Goal: Task Accomplishment & Management: Use online tool/utility

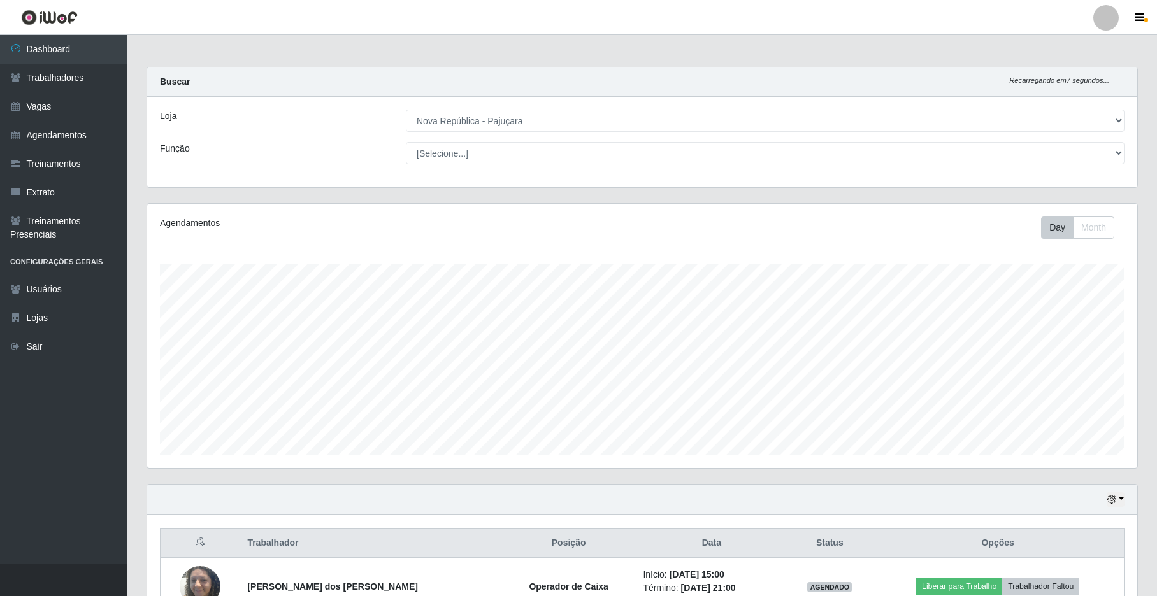
select select "65"
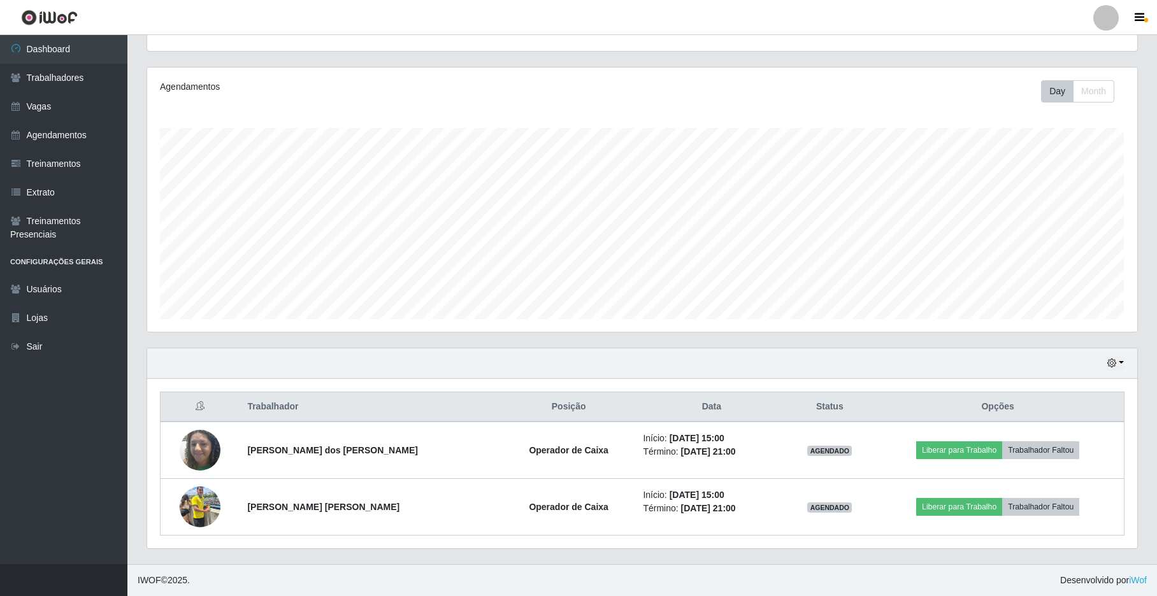
scroll to position [265, 989]
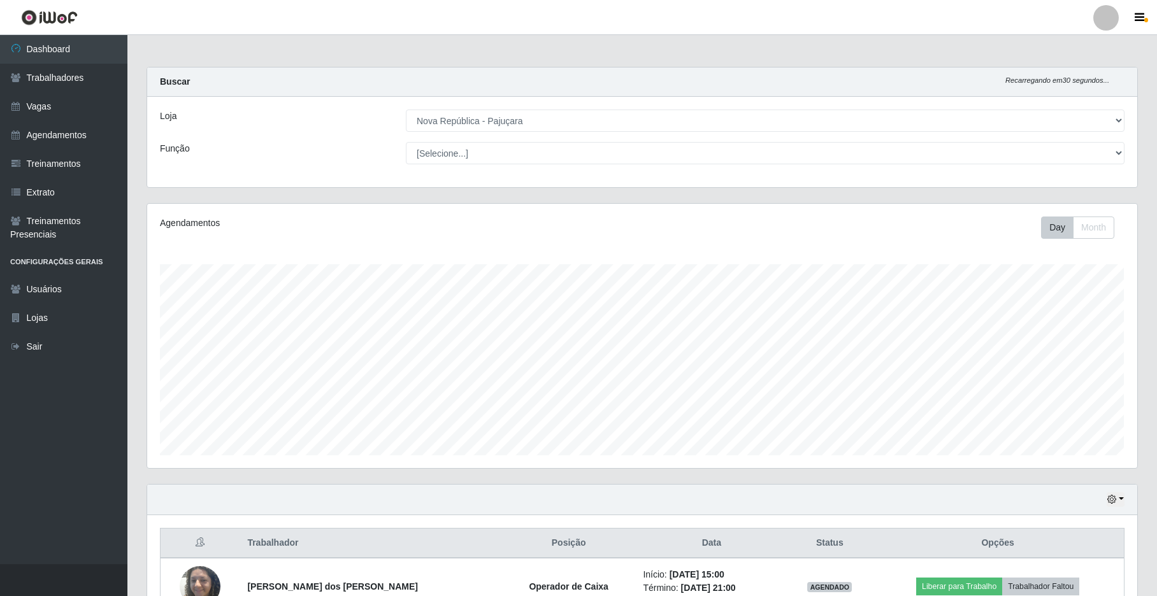
select select "65"
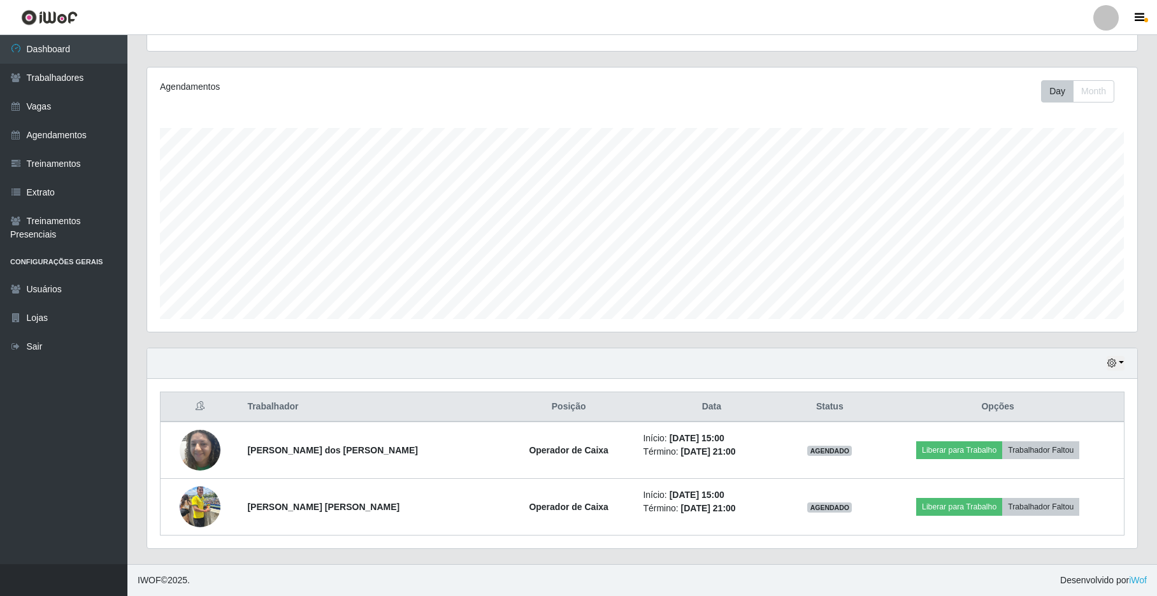
scroll to position [265, 989]
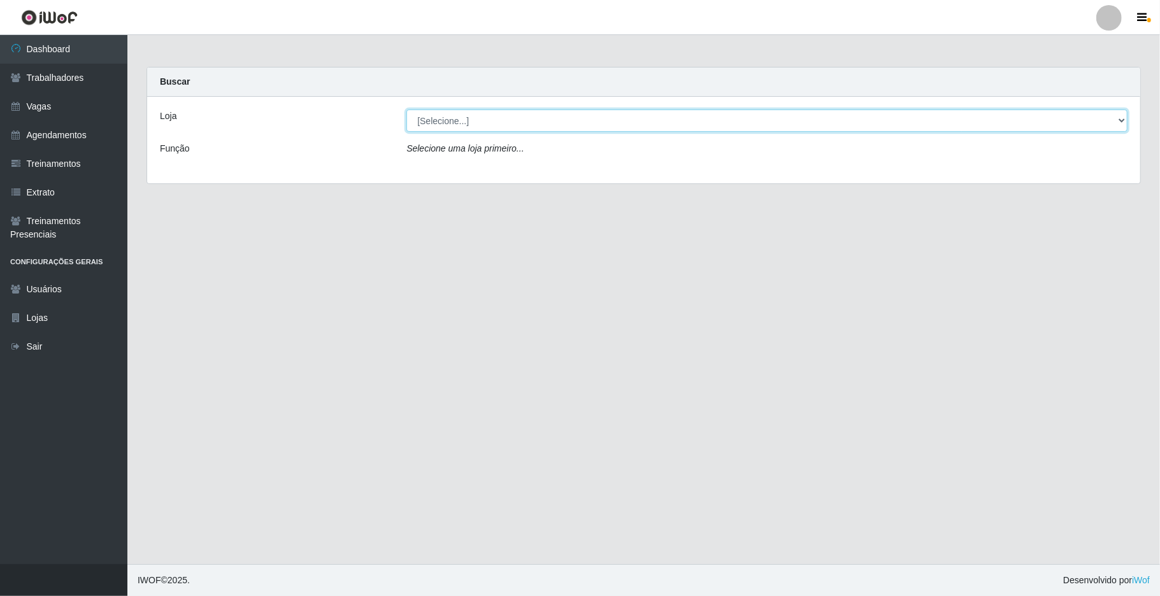
click at [877, 113] on select "[Selecione...] Nova República - Pajuçara" at bounding box center [766, 121] width 721 height 22
select select "65"
click at [406, 110] on select "[Selecione...] Nova República - Pajuçara" at bounding box center [766, 121] width 721 height 22
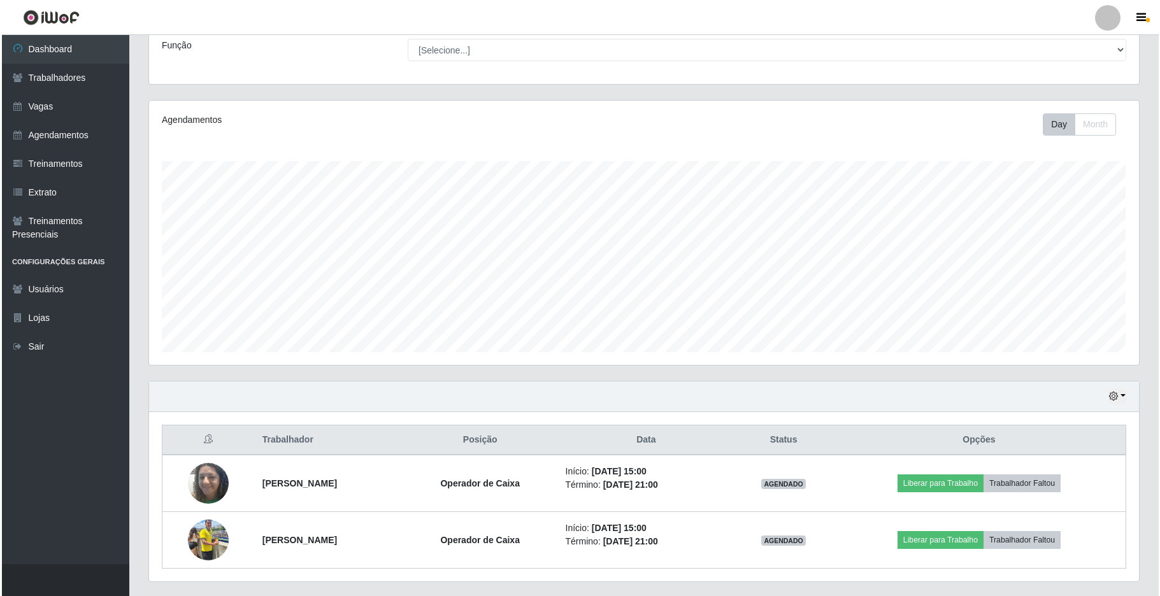
scroll to position [139, 0]
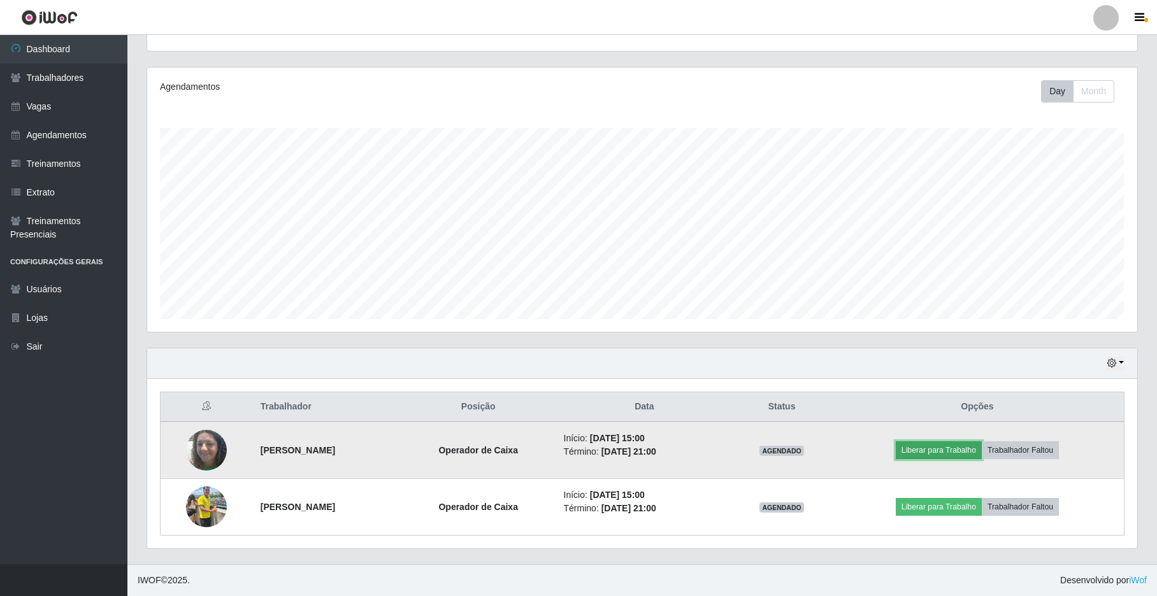
click at [877, 441] on button "Liberar para Trabalho" at bounding box center [938, 450] width 86 height 18
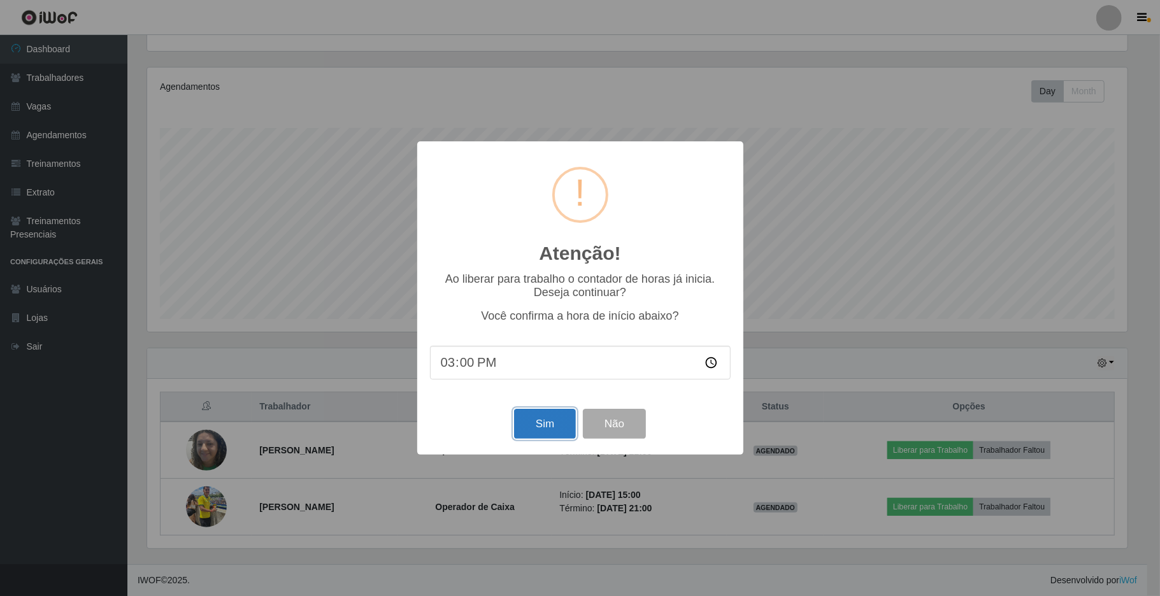
click at [559, 422] on button "Sim" at bounding box center [545, 424] width 62 height 30
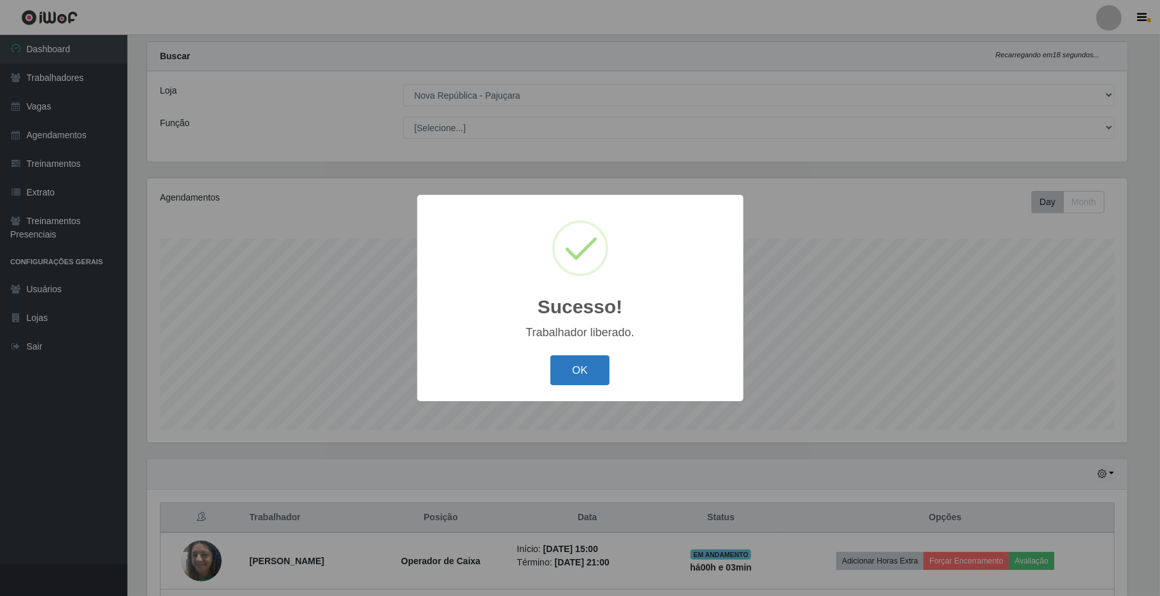
click at [601, 368] on button "OK" at bounding box center [579, 370] width 59 height 30
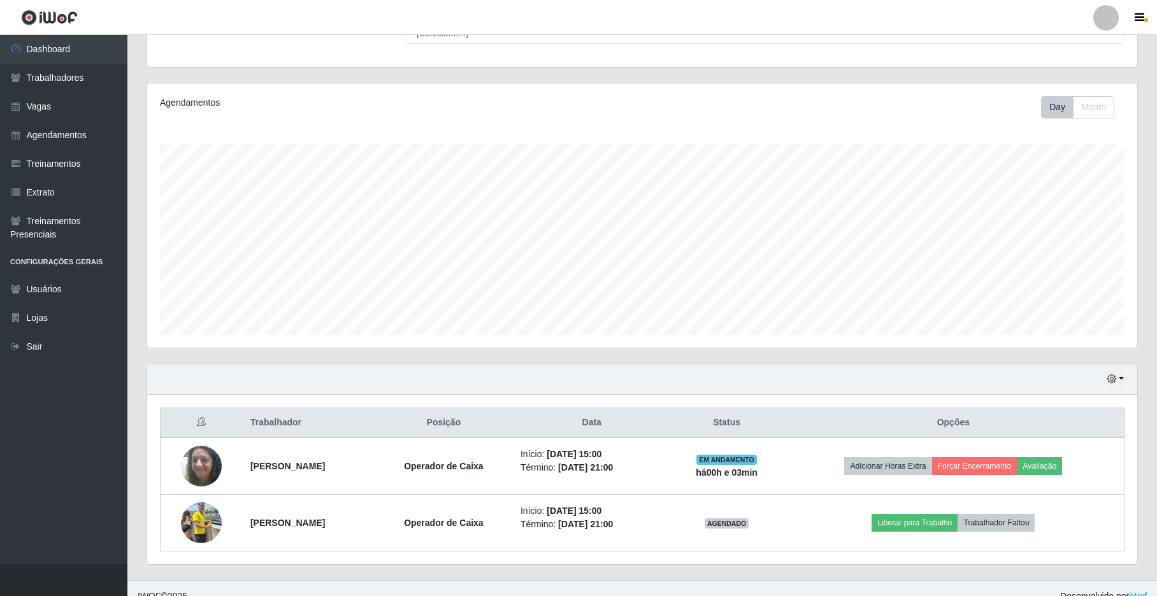
scroll to position [139, 0]
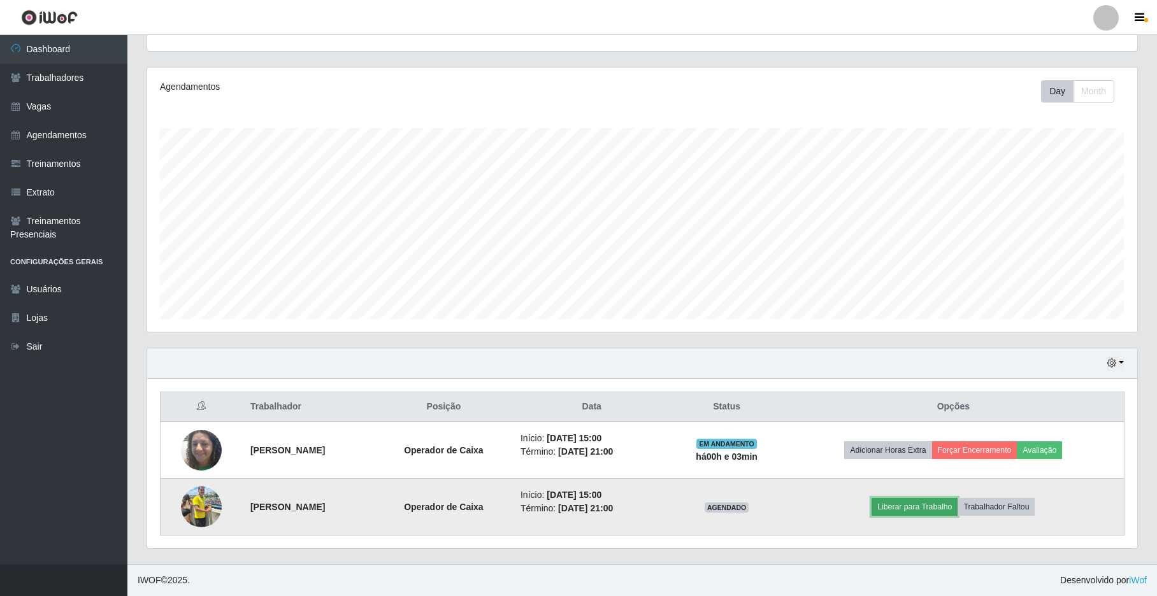
click at [877, 505] on button "Liberar para Trabalho" at bounding box center [914, 507] width 86 height 18
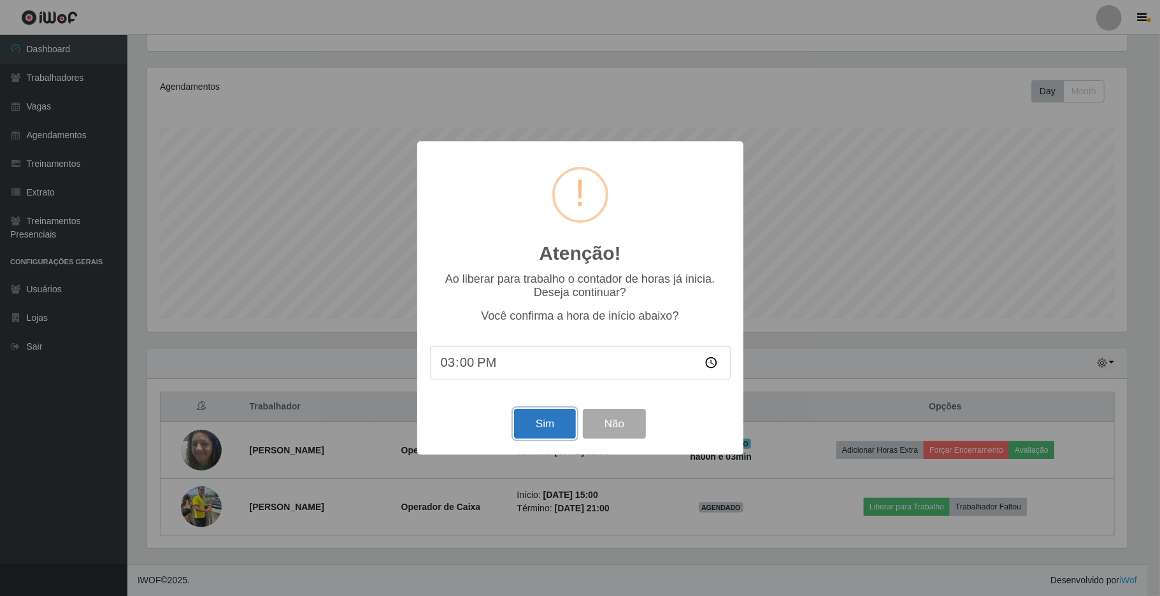
click at [545, 418] on button "Sim" at bounding box center [545, 424] width 62 height 30
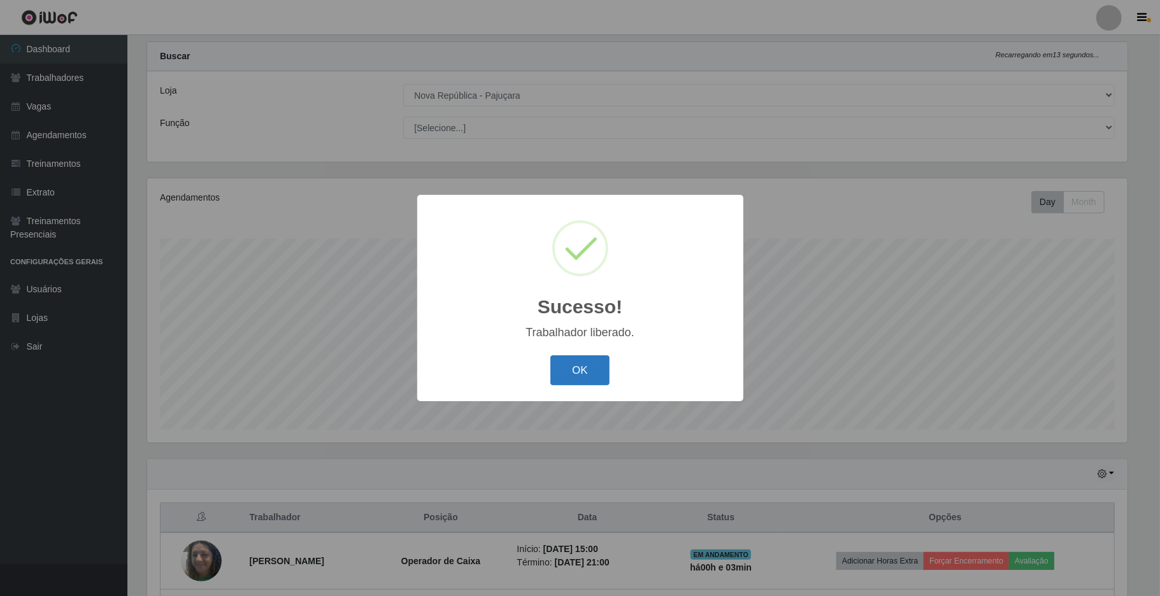
click at [586, 364] on button "OK" at bounding box center [579, 370] width 59 height 30
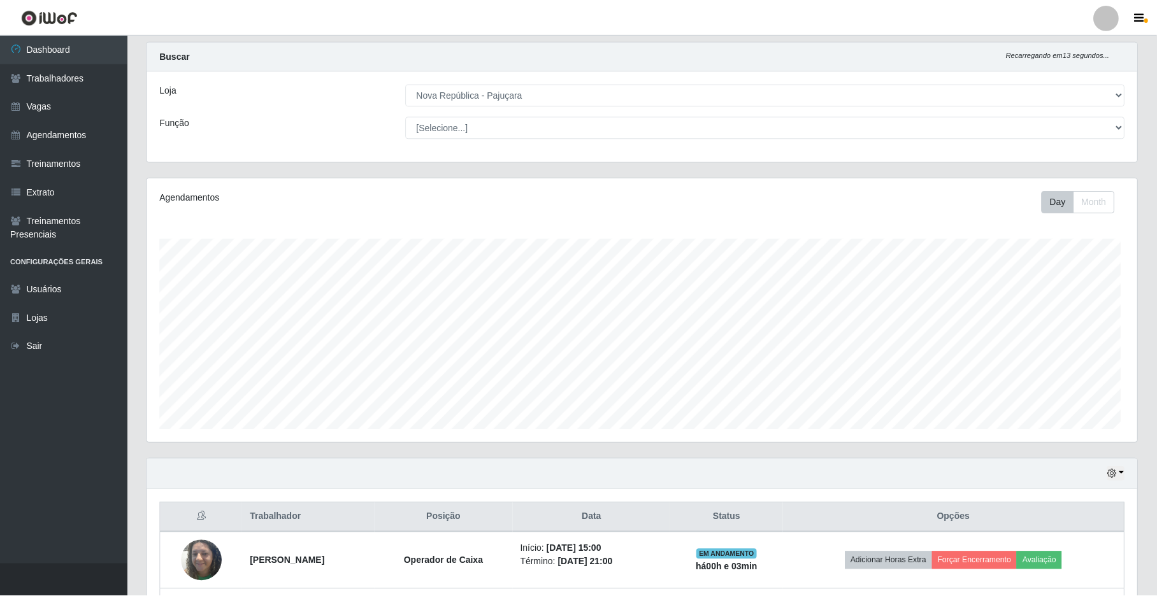
scroll to position [265, 989]
drag, startPoint x: 1155, startPoint y: 432, endPoint x: 1159, endPoint y: 480, distance: 47.9
click at [877, 494] on html "Perfil Alterar Senha Sair Dashboard Trabalhadores Vagas Agendamentos Treinament…" at bounding box center [578, 341] width 1157 height 732
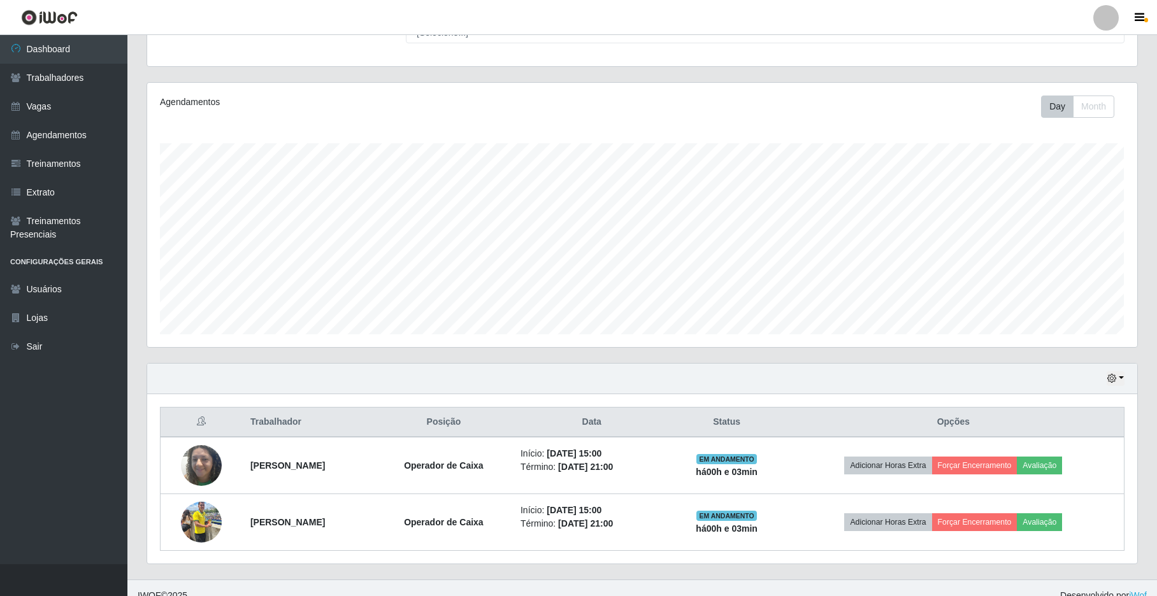
scroll to position [139, 0]
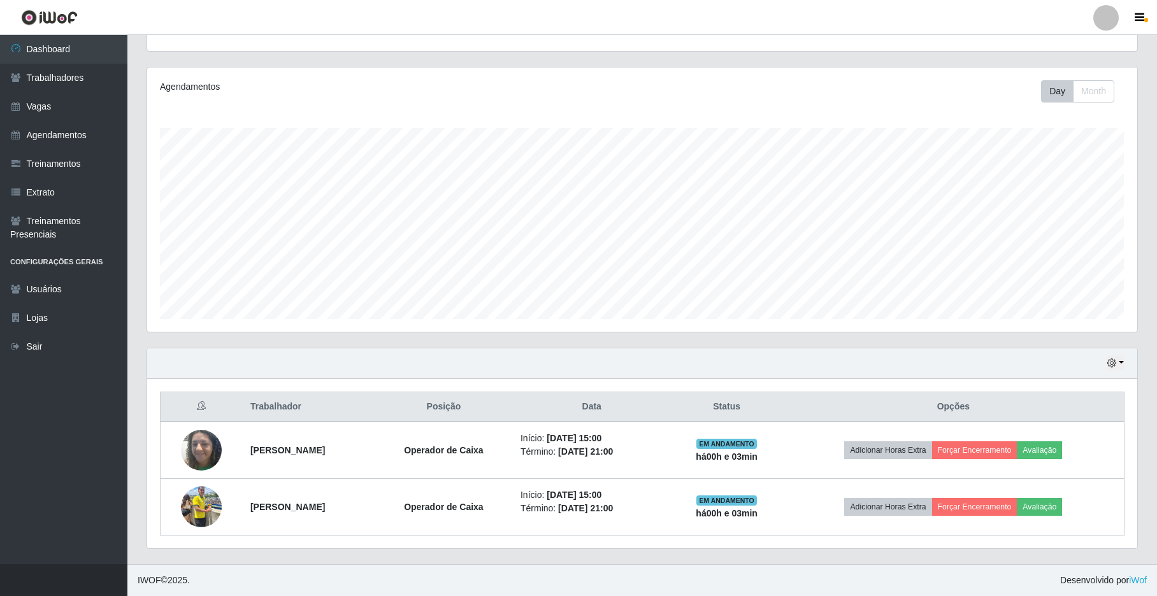
click at [877, 113] on div "Agendamentos Day Month 07/08 Agendamentos 30" at bounding box center [642, 200] width 990 height 264
